Goal: Find contact information: Obtain details needed to contact an individual or organization

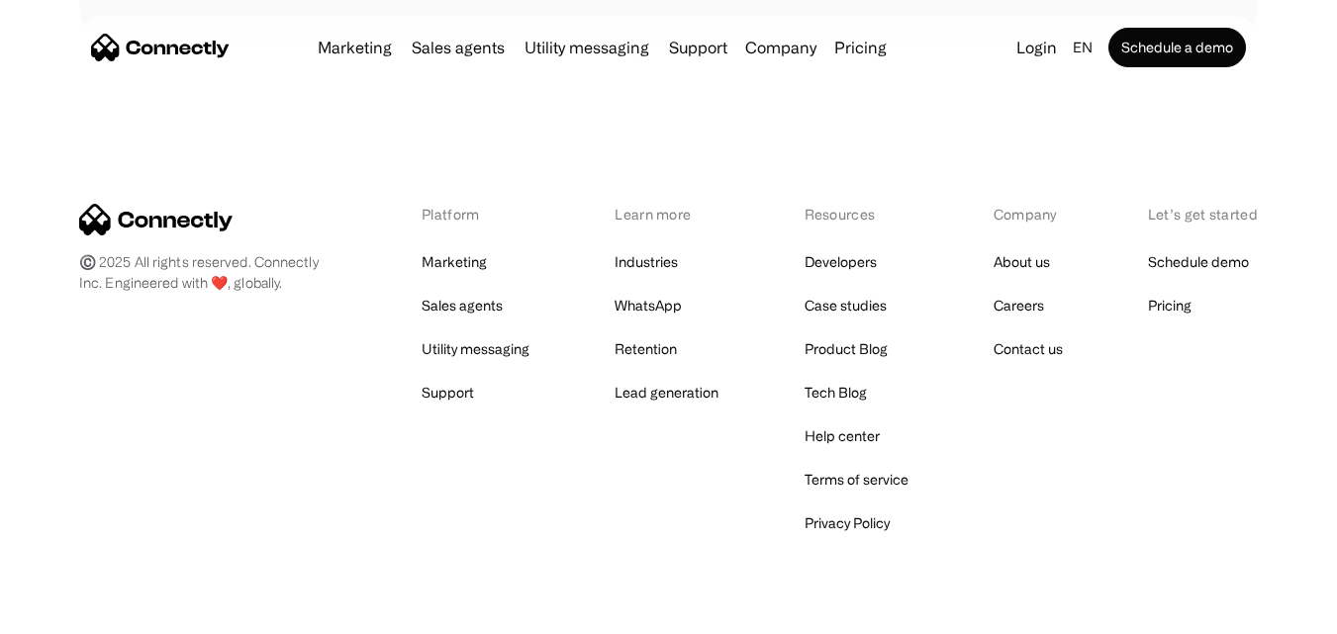
scroll to position [11329, 0]
click at [1032, 334] on link "Contact us" at bounding box center [1027, 348] width 69 height 28
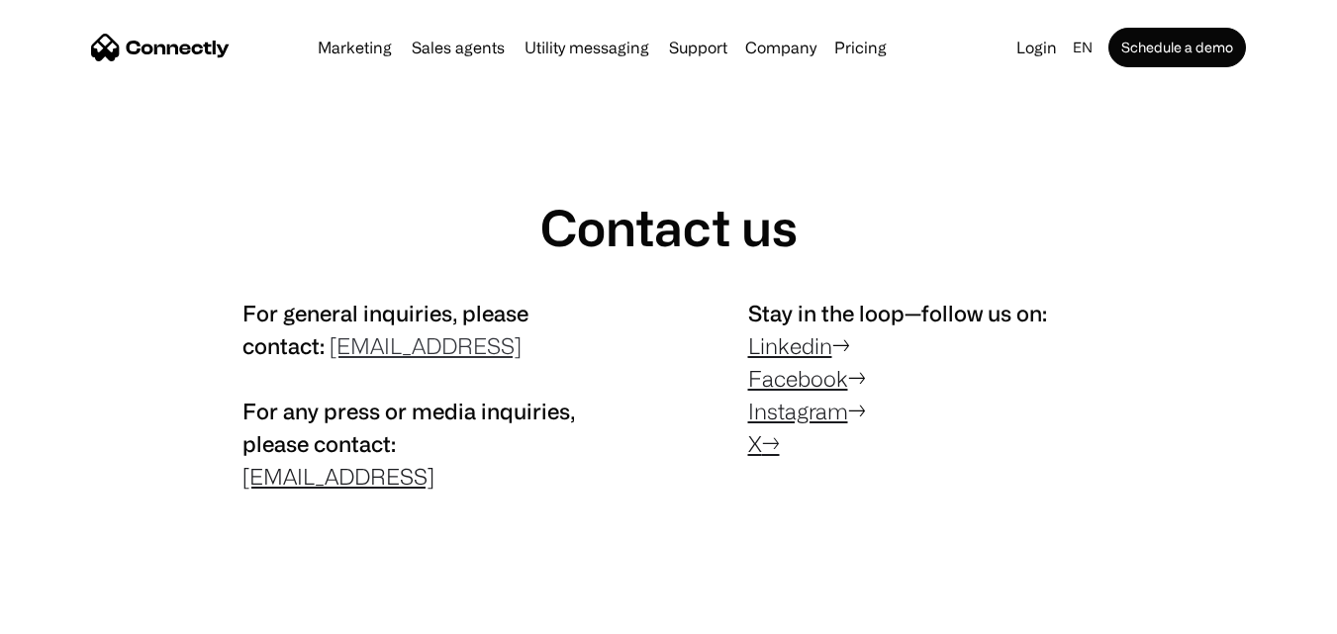
drag, startPoint x: 571, startPoint y: 342, endPoint x: 428, endPoint y: 354, distance: 143.0
click at [428, 354] on p "For general inquiries, please contact: contact@connectly.ai For any press or me…" at bounding box center [415, 395] width 347 height 196
click at [428, 354] on link "contact@connectly.ai" at bounding box center [425, 345] width 192 height 25
copy link "connectly.ai"
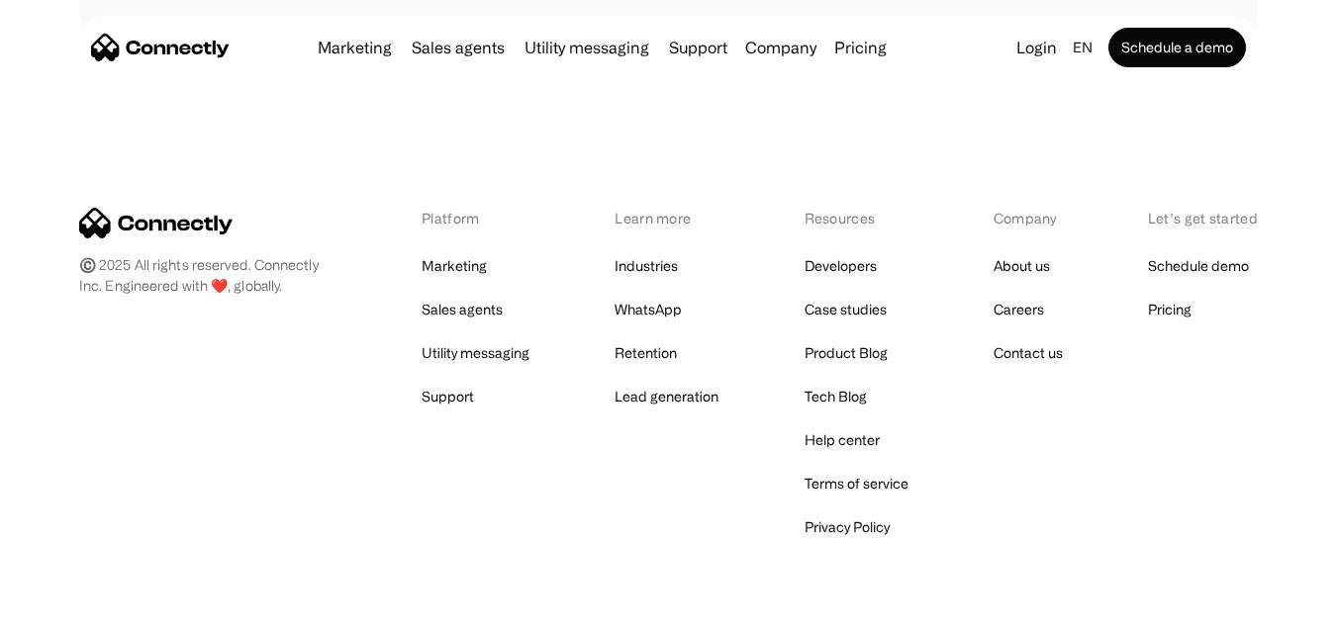
scroll to position [1583, 0]
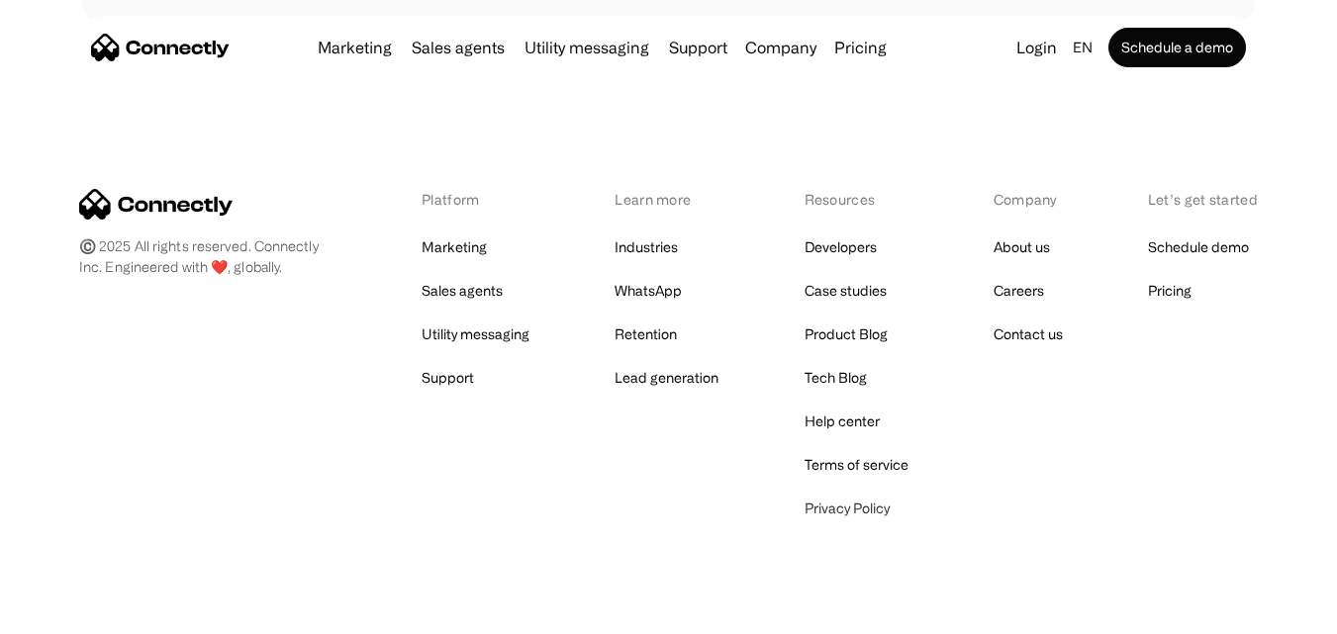
click at [864, 509] on link "Privacy Policy" at bounding box center [846, 509] width 85 height 28
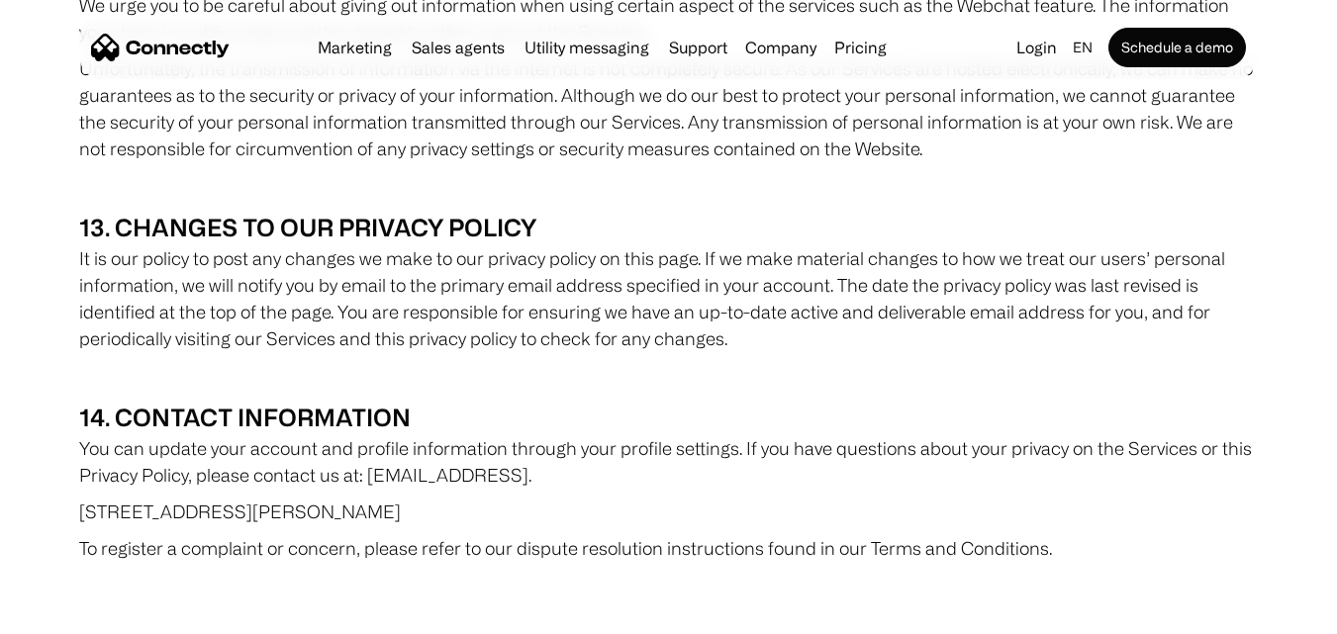
scroll to position [11180, 0]
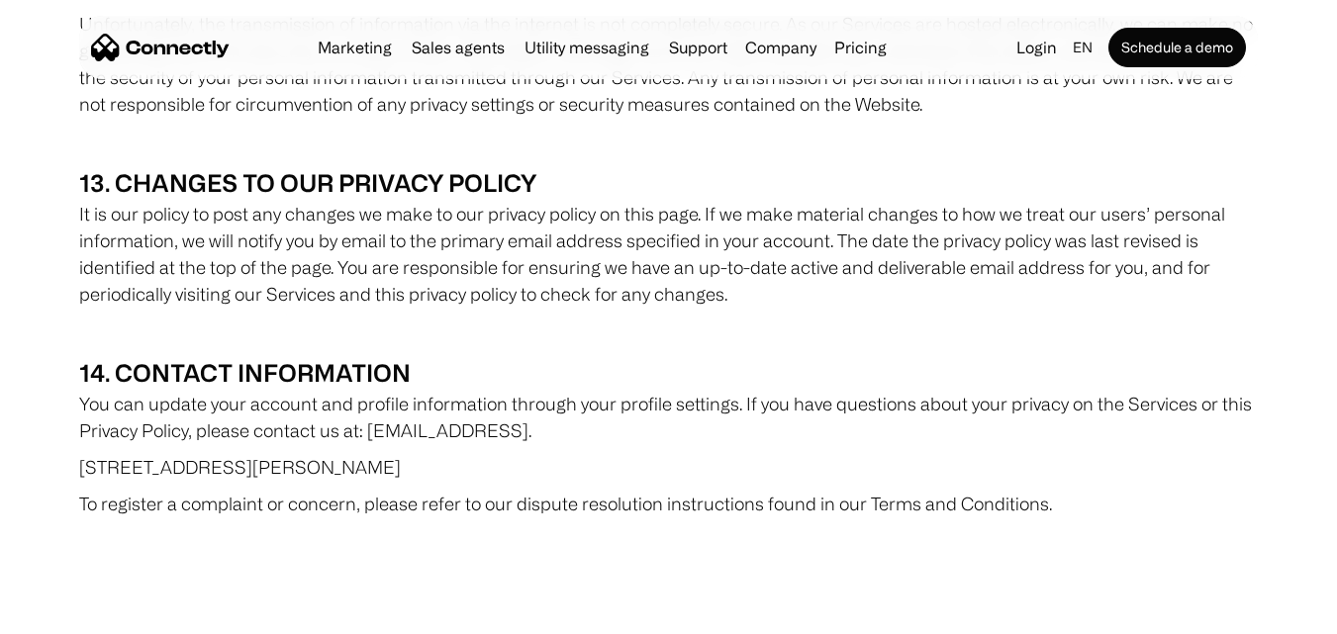
drag, startPoint x: 68, startPoint y: 328, endPoint x: 566, endPoint y: 336, distance: 497.7
copy p "[STREET_ADDRESS][PERSON_NAME]"
